Goal: Answer question/provide support

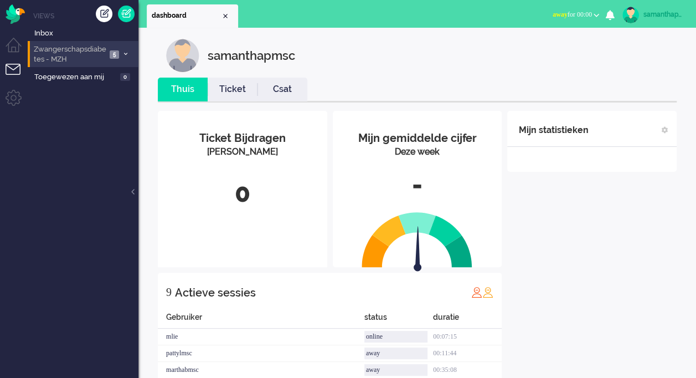
click at [124, 52] on icon at bounding box center [125, 54] width 3 height 4
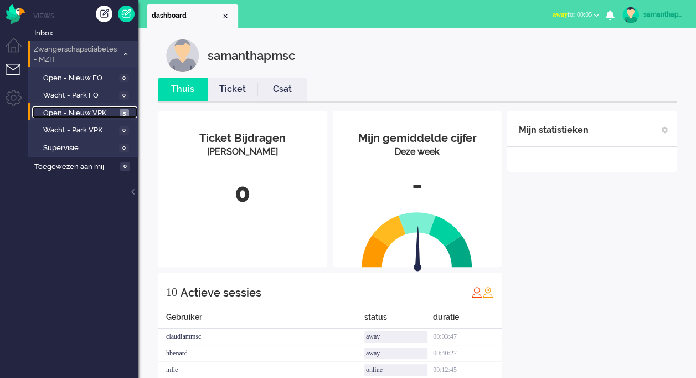
click at [105, 114] on span "Open - Nieuw VPK" at bounding box center [80, 113] width 74 height 11
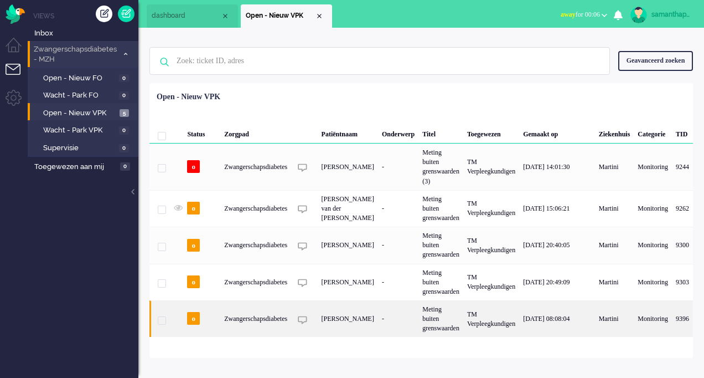
click at [419, 300] on div "Zwangerschapsdiabetes" at bounding box center [441, 318] width 45 height 37
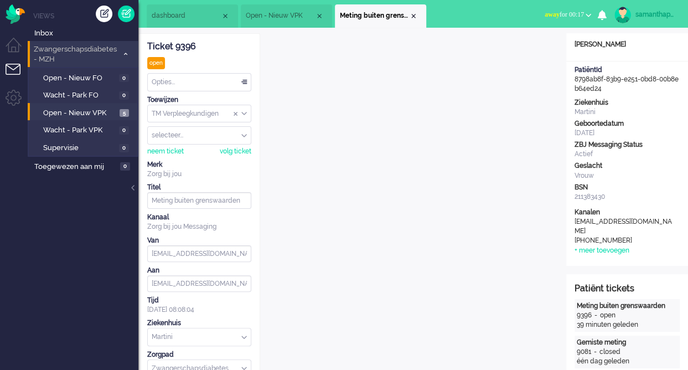
click at [245, 84] on div "Opties..." at bounding box center [199, 82] width 103 height 17
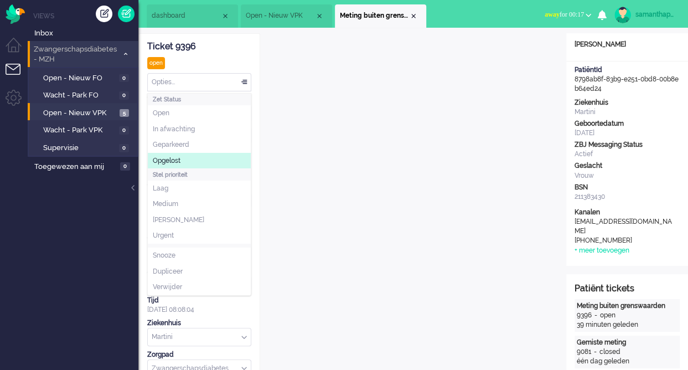
click at [202, 161] on li "Opgelost" at bounding box center [199, 161] width 103 height 16
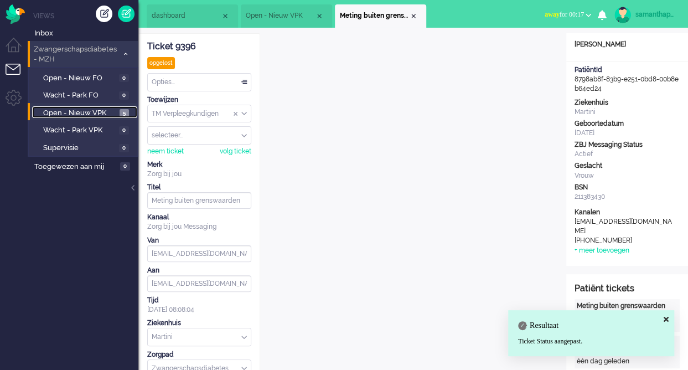
click at [94, 112] on span "Open - Nieuw VPK" at bounding box center [80, 113] width 74 height 11
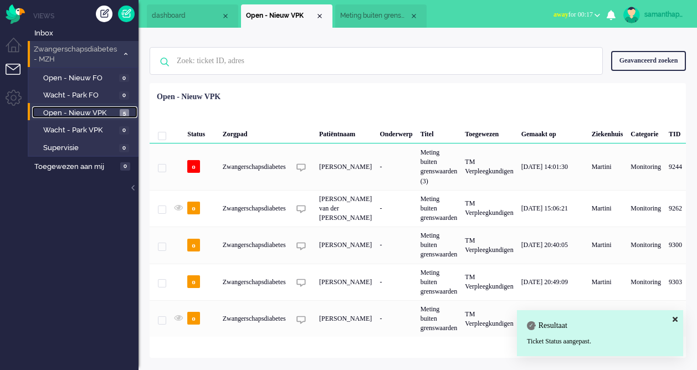
click at [94, 112] on span "Open - Nieuw VPK" at bounding box center [80, 113] width 74 height 11
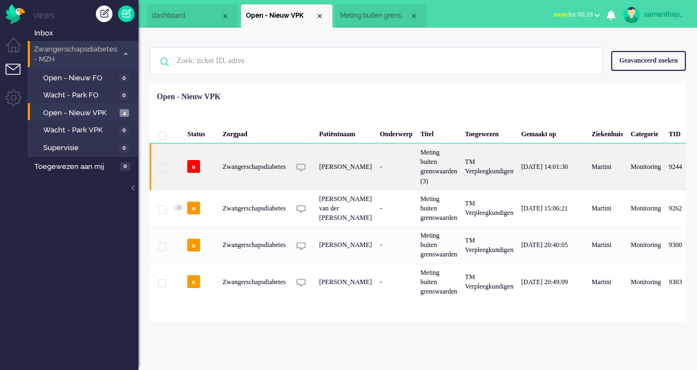
click at [416, 166] on div "Zwangerschapsdiabetes" at bounding box center [438, 166] width 45 height 47
